Goal: Information Seeking & Learning: Learn about a topic

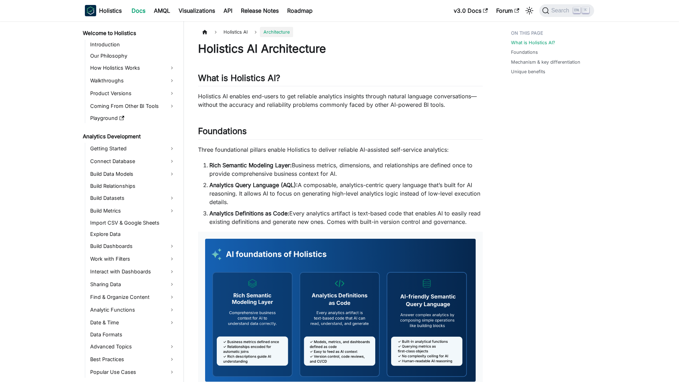
scroll to position [109, 0]
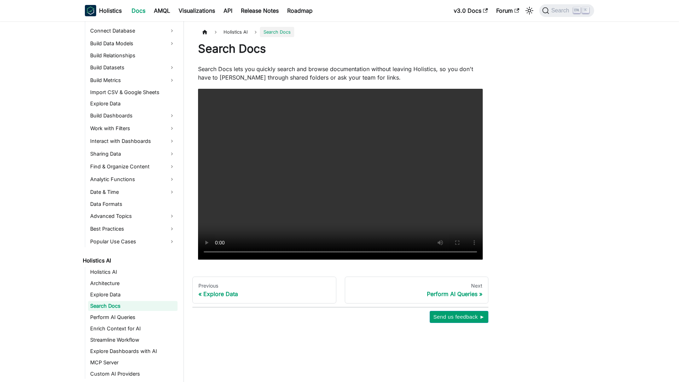
scroll to position [132, 0]
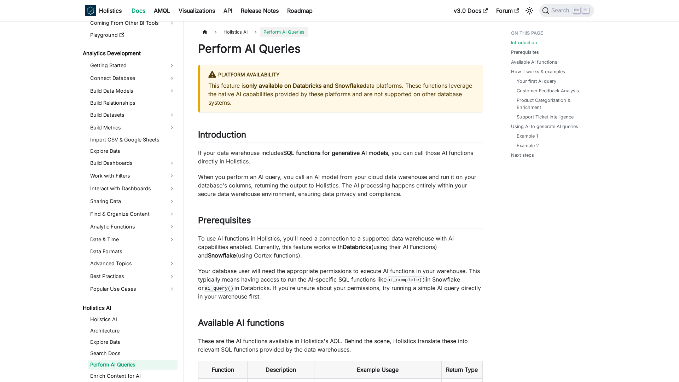
scroll to position [143, 0]
